Goal: Use online tool/utility: Utilize a website feature to perform a specific function

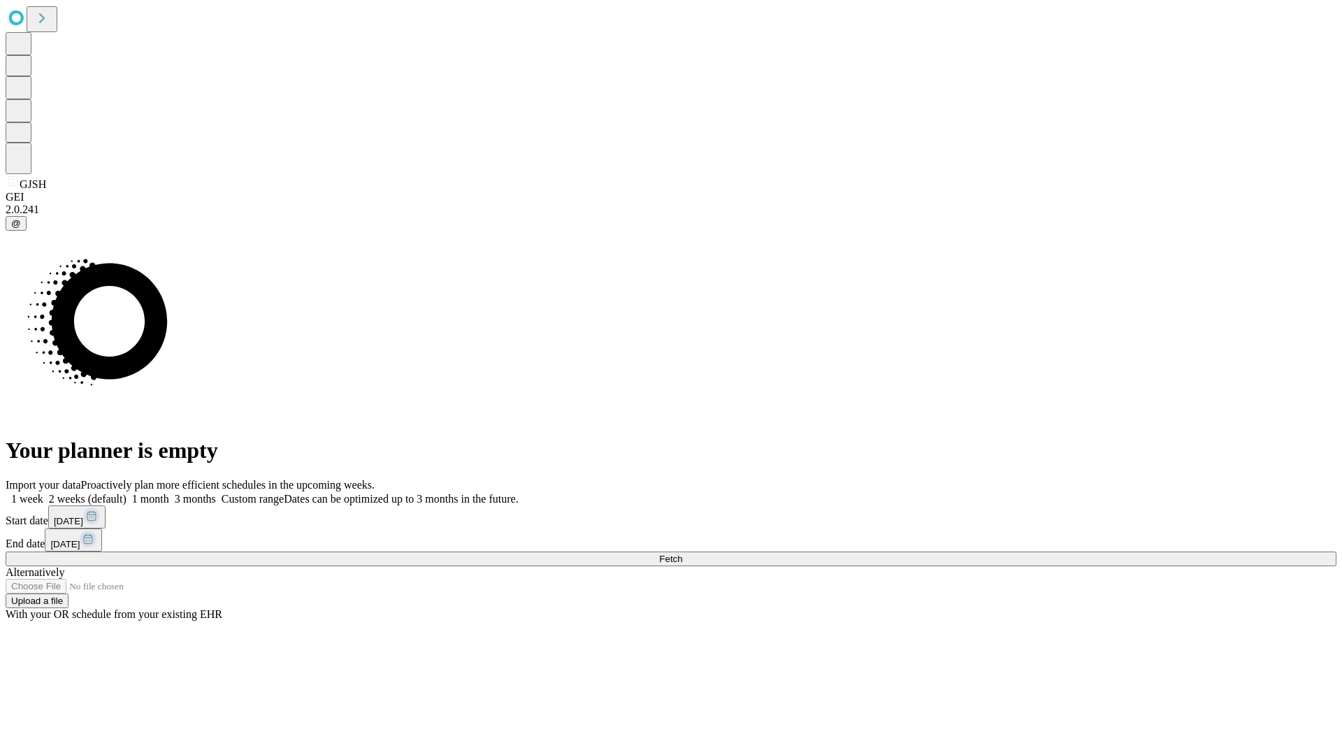
click at [682, 554] on span "Fetch" at bounding box center [670, 559] width 23 height 10
